Goal: Transaction & Acquisition: Purchase product/service

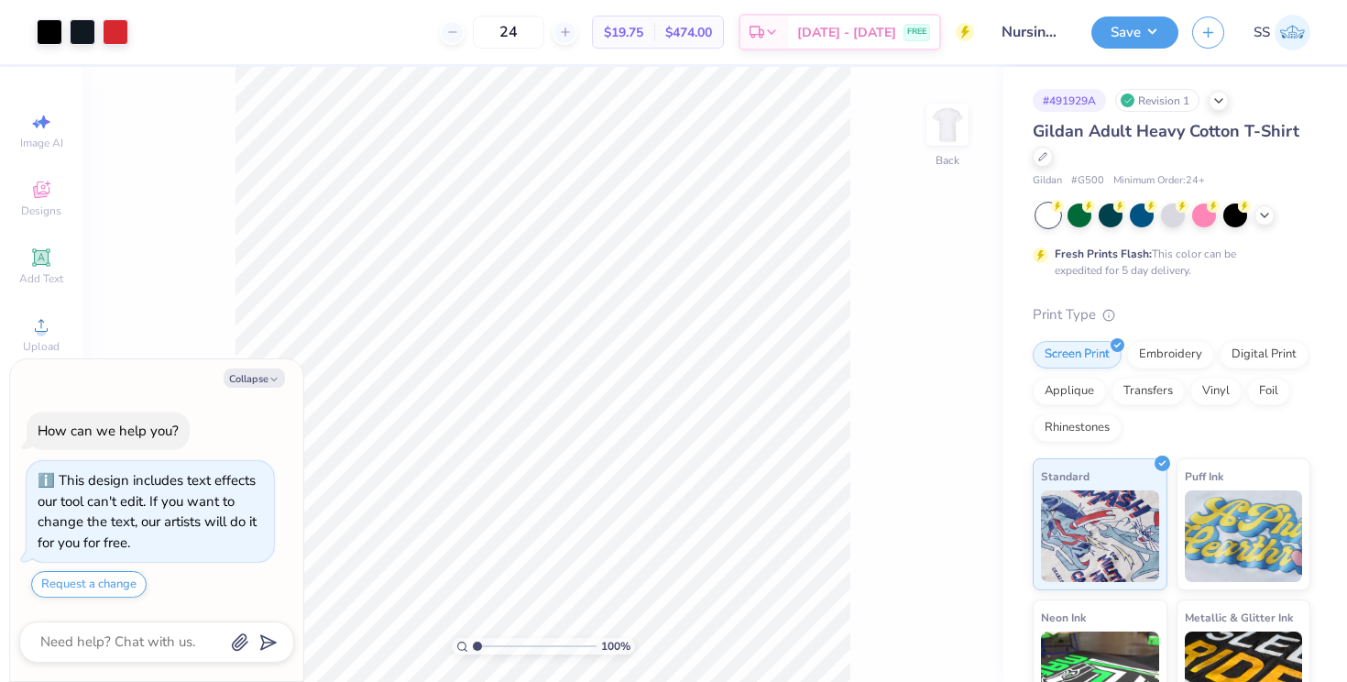
click at [1030, 156] on div "# 491929A Revision 1 Gildan Adult Heavy Cotton T-Shirt Gildan # G500 Minimum Or…" at bounding box center [1176, 470] width 344 height 806
click at [1040, 155] on icon at bounding box center [1042, 154] width 7 height 7
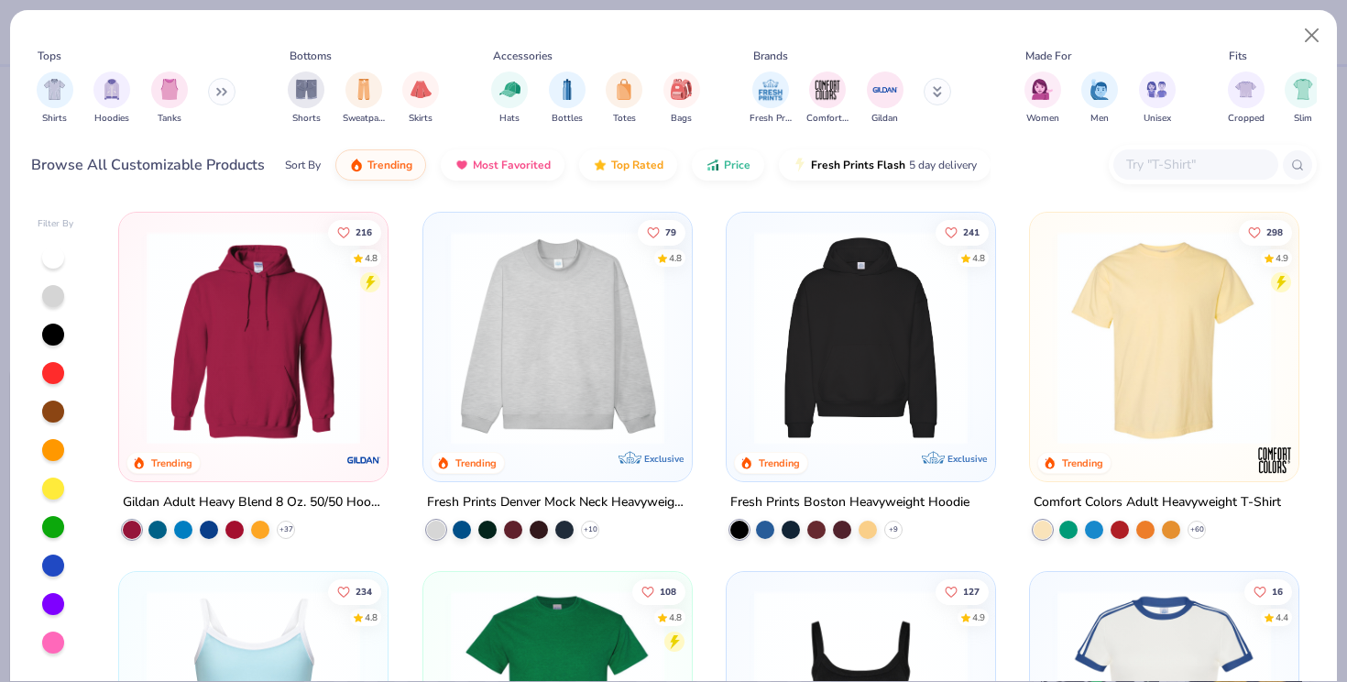
click at [614, 323] on img at bounding box center [558, 338] width 232 height 214
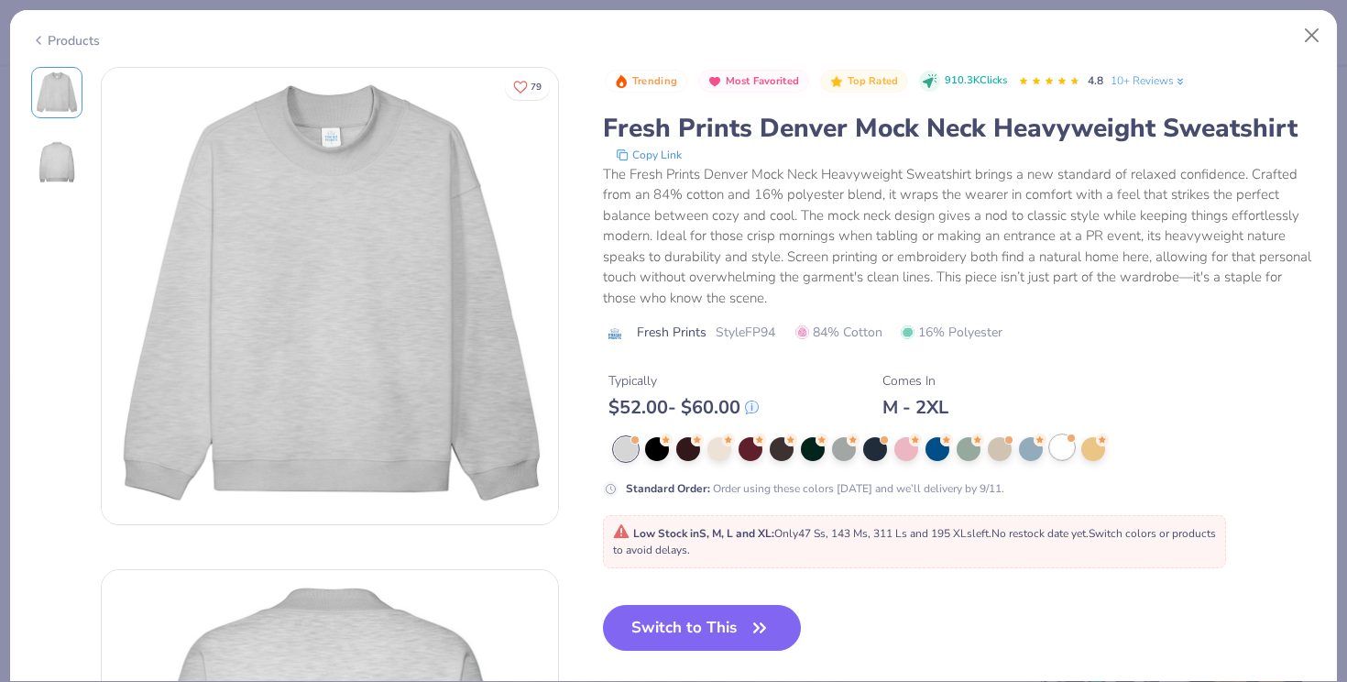
click at [1054, 448] on div at bounding box center [1062, 447] width 24 height 24
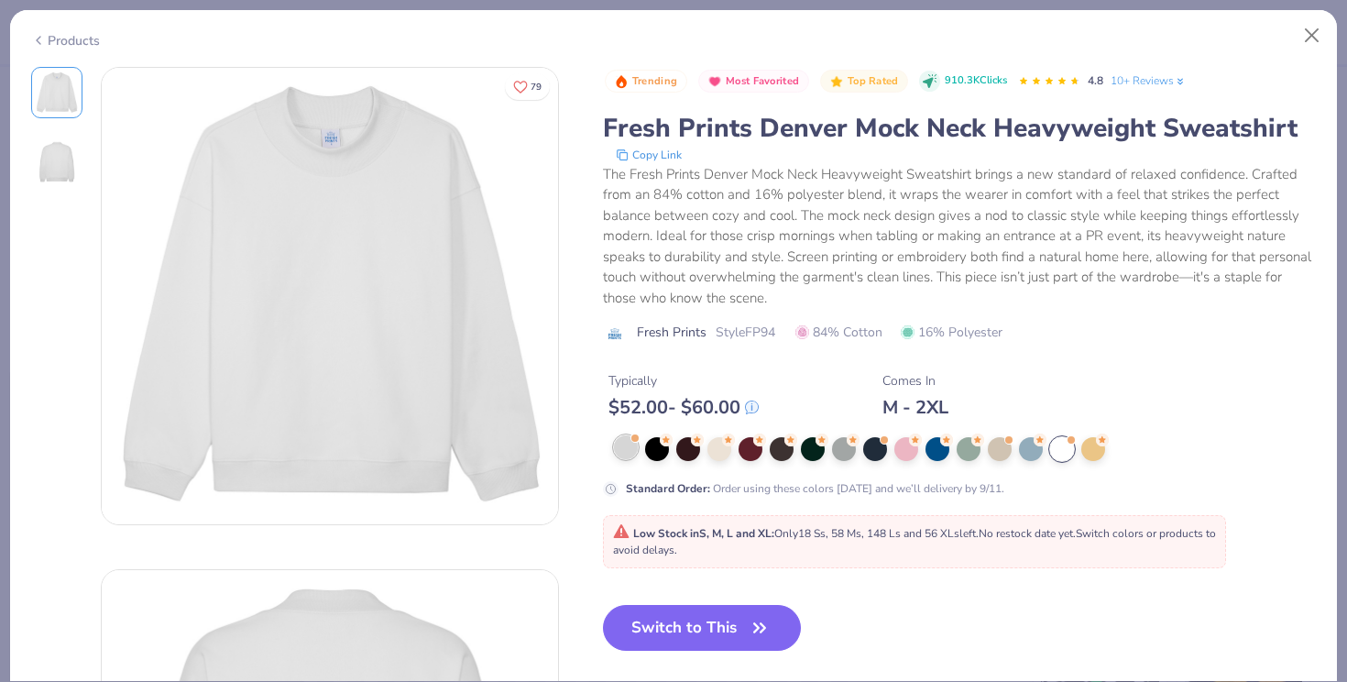
click at [629, 450] on div at bounding box center [626, 447] width 24 height 24
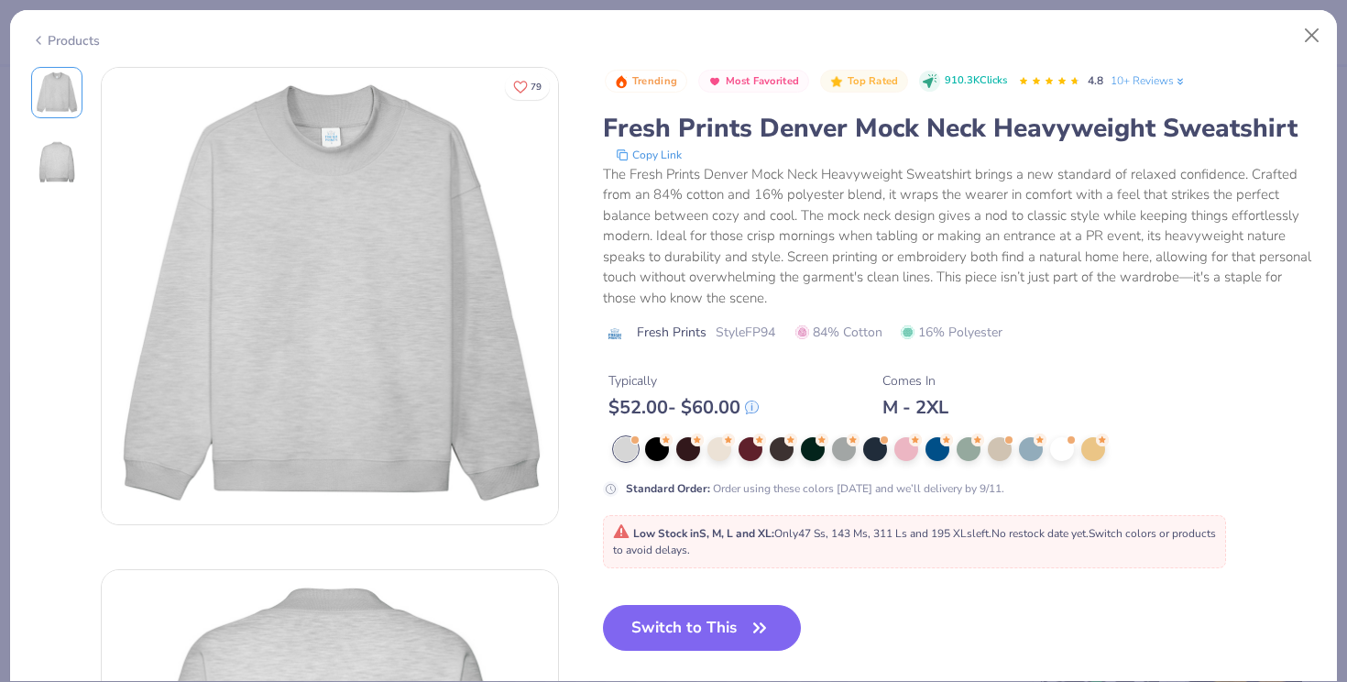
click at [1075, 445] on div at bounding box center [965, 449] width 703 height 24
click at [1061, 449] on div at bounding box center [1062, 447] width 24 height 24
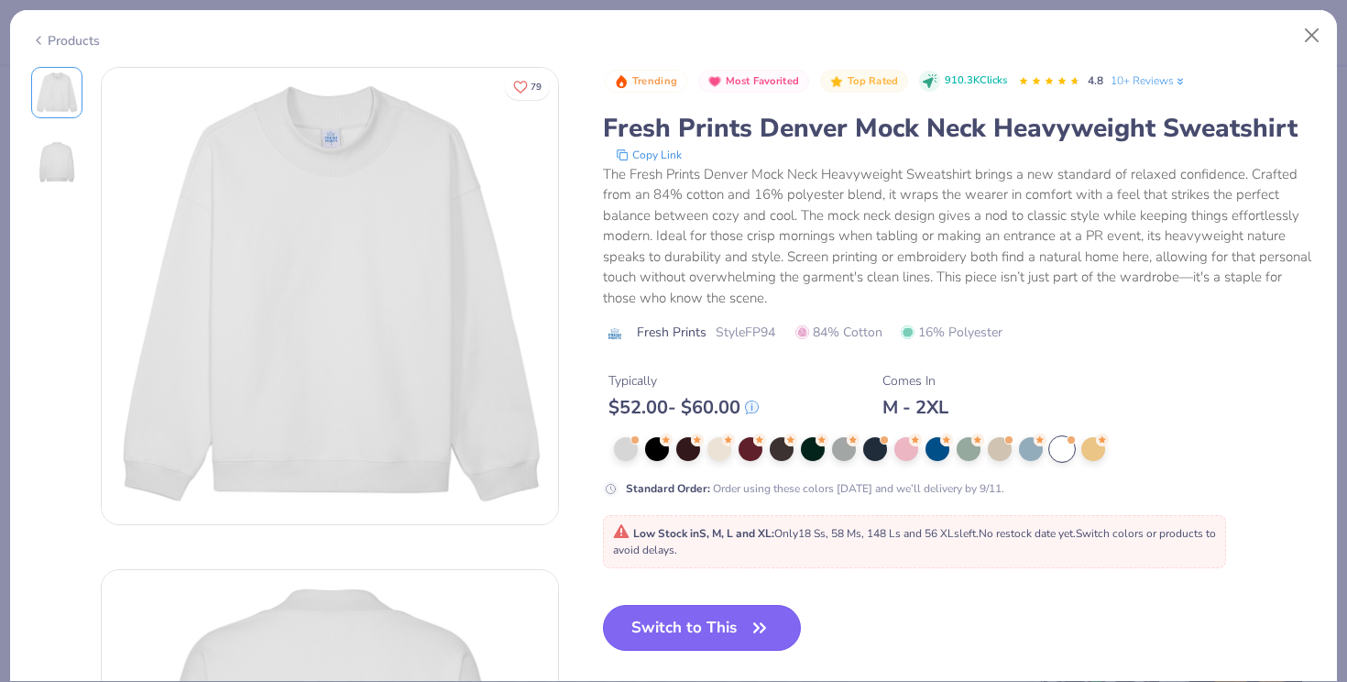
click at [769, 617] on icon "button" at bounding box center [760, 628] width 26 height 26
type textarea "x"
type input "50"
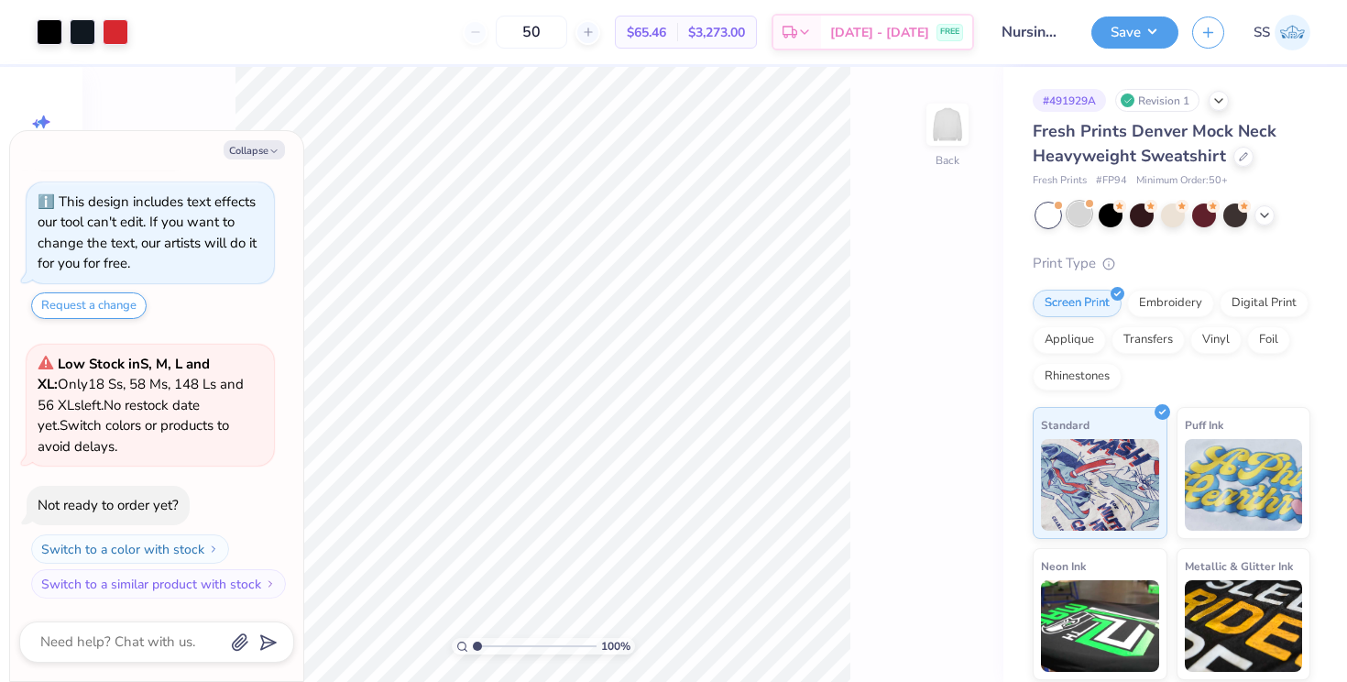
click at [1072, 221] on div at bounding box center [1080, 214] width 24 height 24
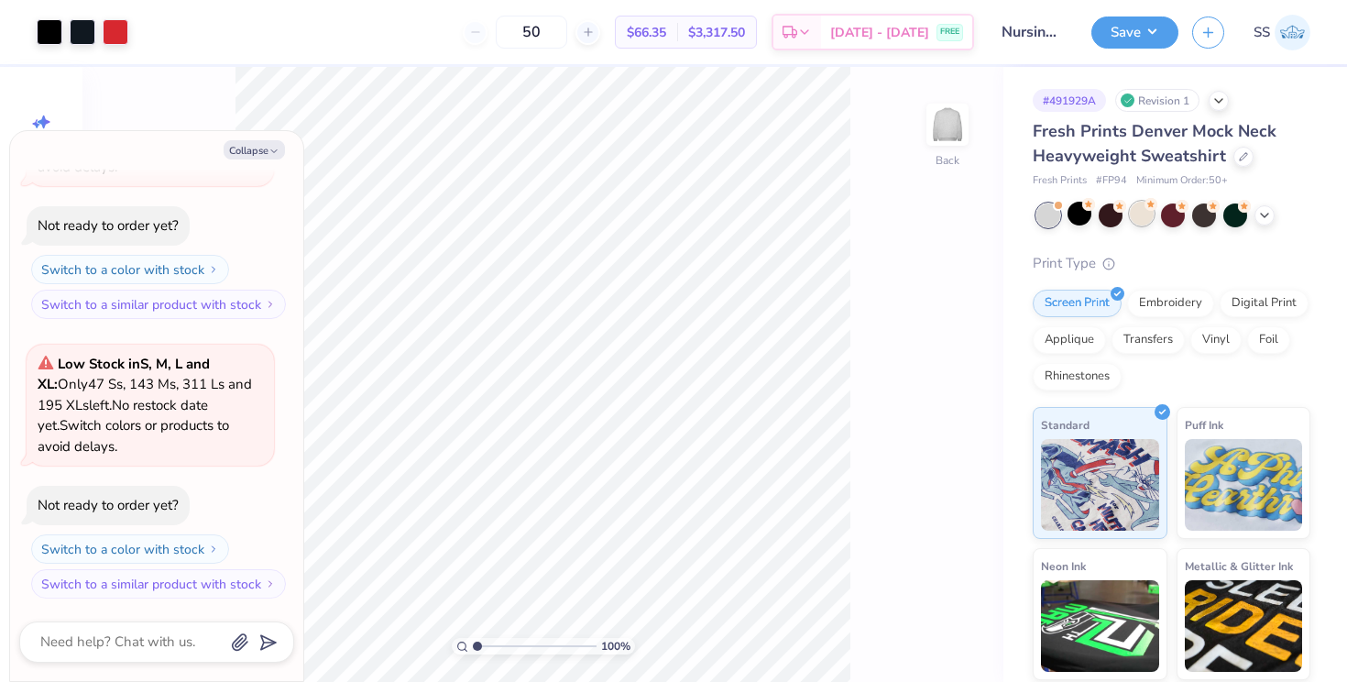
click at [1137, 210] on div at bounding box center [1142, 214] width 24 height 24
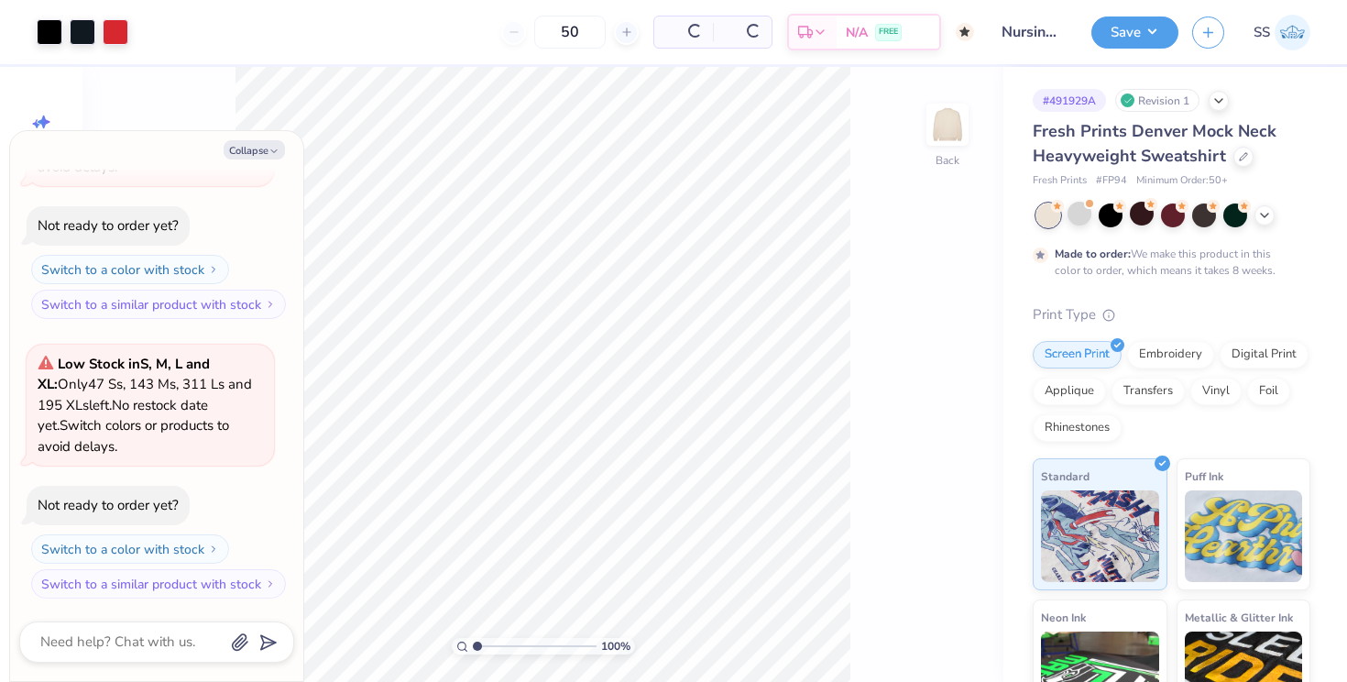
scroll to position [504, 0]
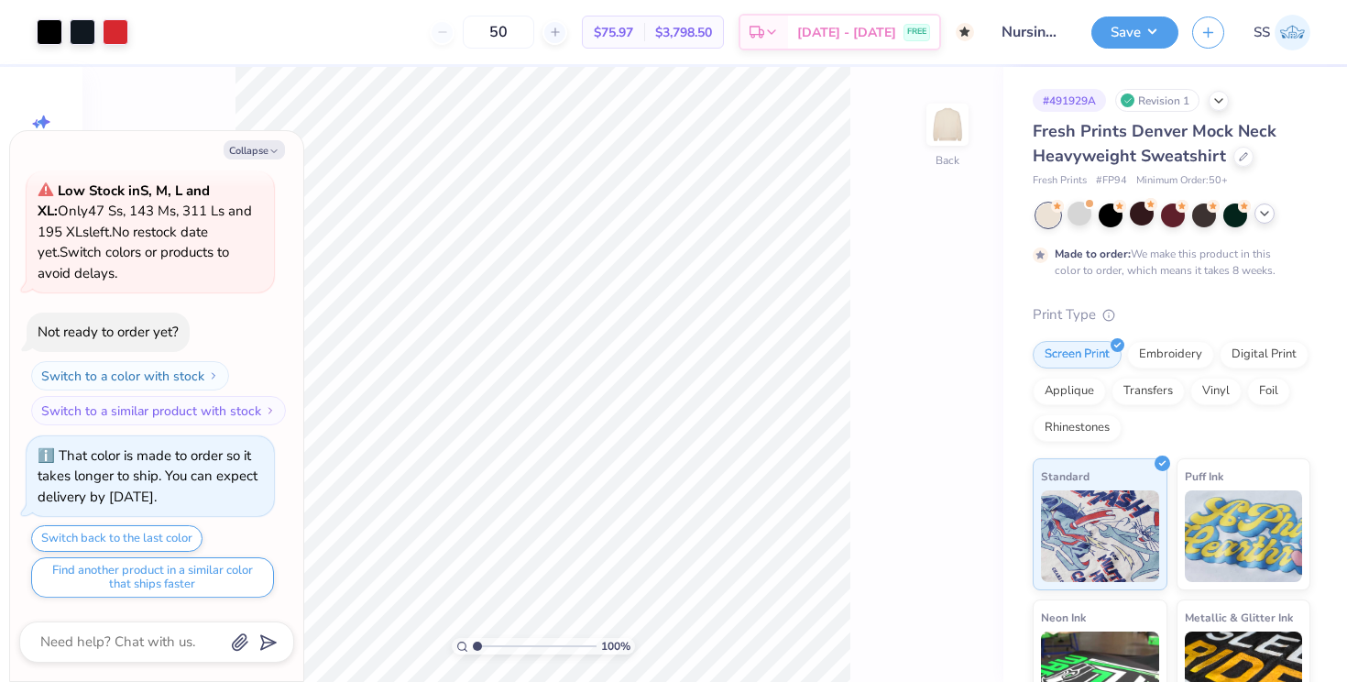
click at [1270, 213] on icon at bounding box center [1265, 213] width 15 height 15
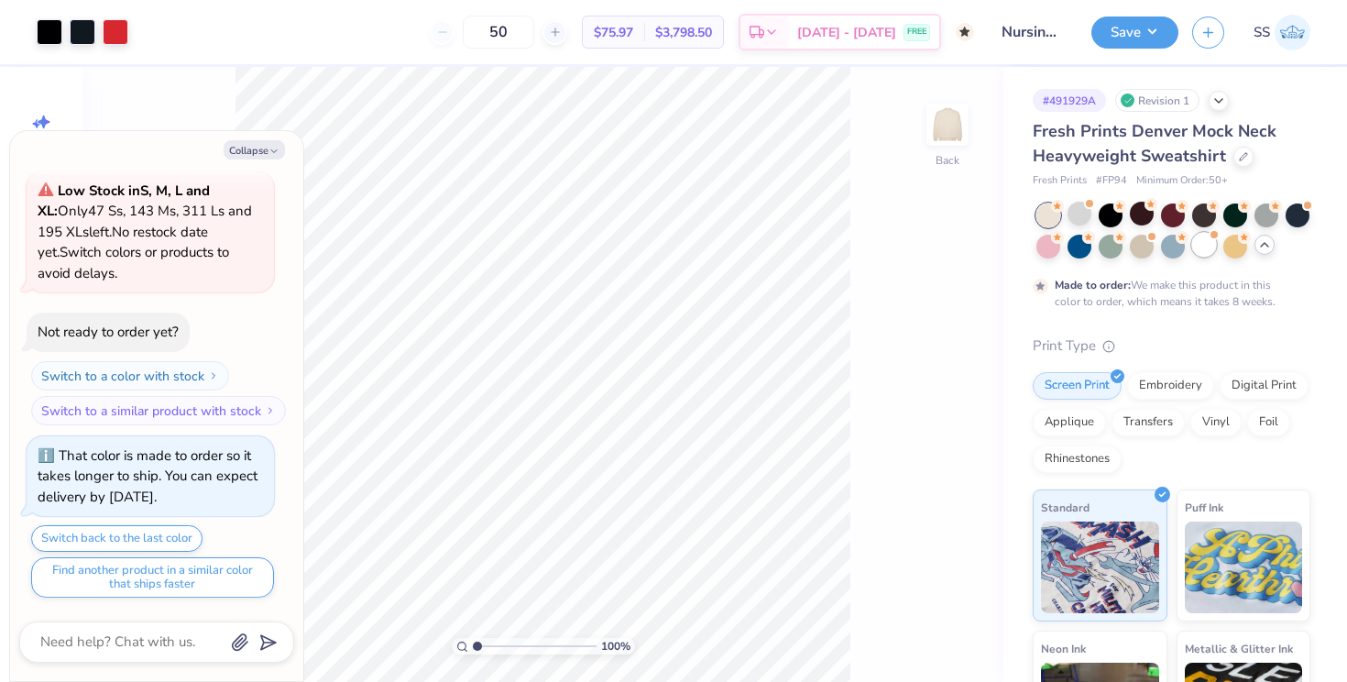
click at [1215, 246] on div at bounding box center [1205, 245] width 24 height 24
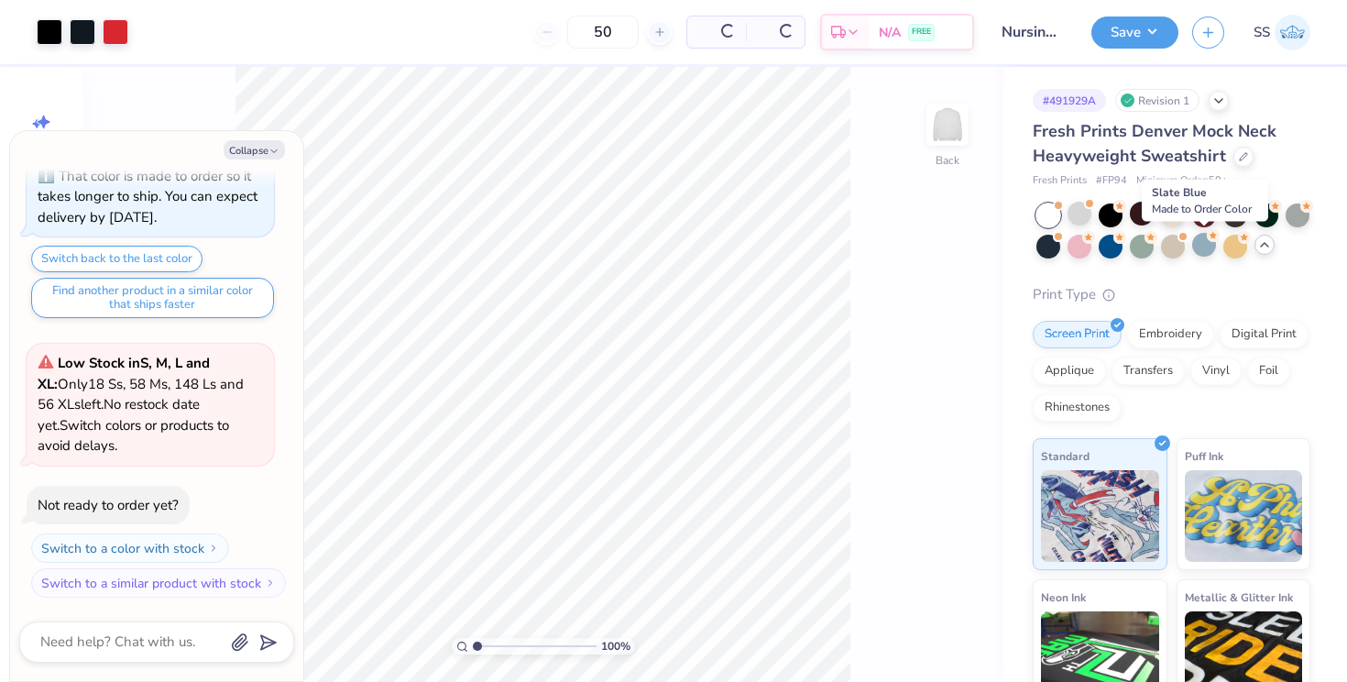
type textarea "x"
